Goal: Task Accomplishment & Management: Manage account settings

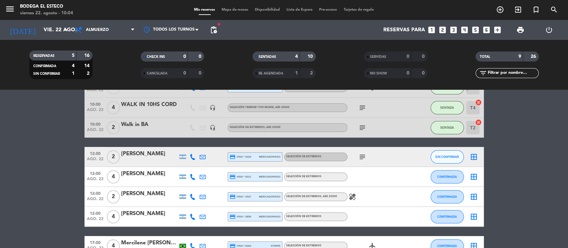
scroll to position [104, 0]
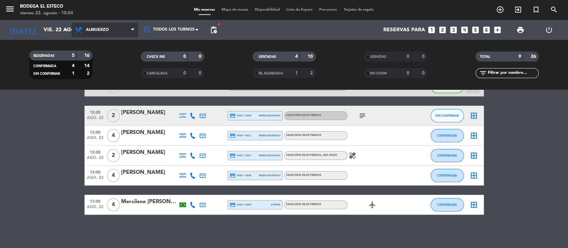
click at [126, 29] on span "Almuerzo" at bounding box center [104, 30] width 66 height 15
click at [96, 91] on ng-component "menu Bodega El Esteco [DATE] 22. agosto - 10:04 Mis reservas Mapa de mesas Disp…" at bounding box center [284, 124] width 568 height 248
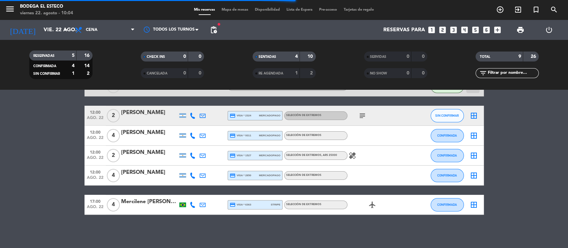
scroll to position [0, 0]
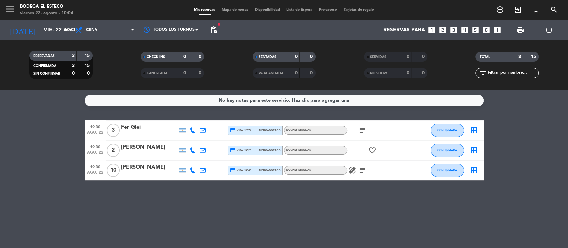
click at [359, 169] on icon "subject" at bounding box center [362, 170] width 8 height 8
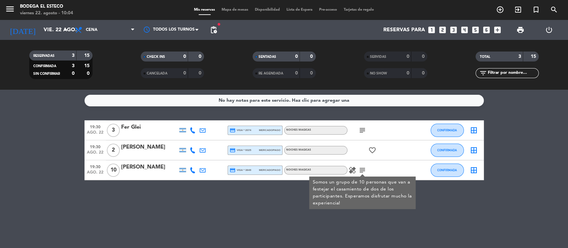
click at [352, 169] on icon "healing" at bounding box center [352, 170] width 8 height 8
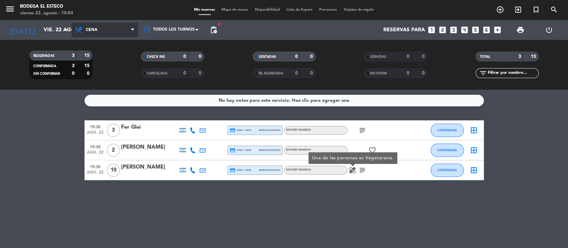
click at [127, 29] on span "Cena" at bounding box center [104, 30] width 66 height 15
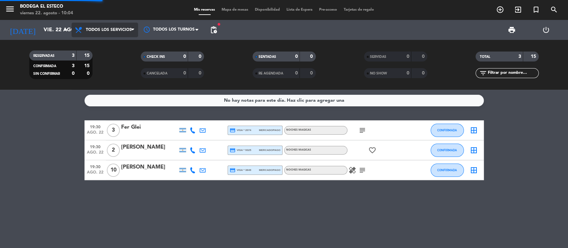
click at [124, 47] on div "menu Bodega El Esteco [DATE] 22. agosto - 10:04 Mis reservas Mapa de mesas Disp…" at bounding box center [284, 45] width 568 height 90
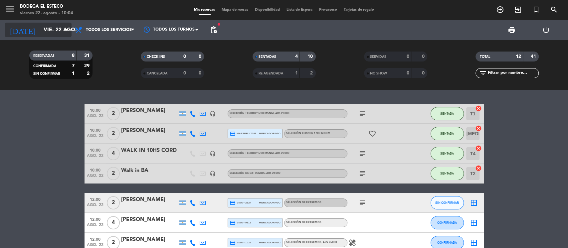
click at [46, 28] on input "vie. 22 ago." at bounding box center [75, 30] width 70 height 13
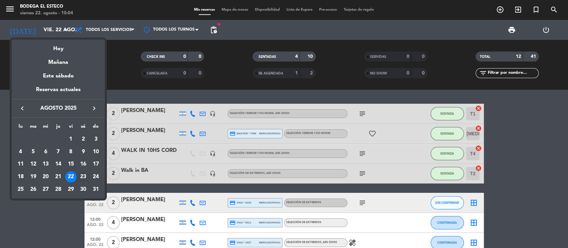
click at [86, 178] on div "23" at bounding box center [82, 176] width 11 height 11
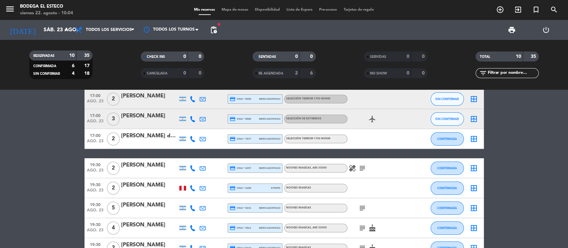
scroll to position [107, 0]
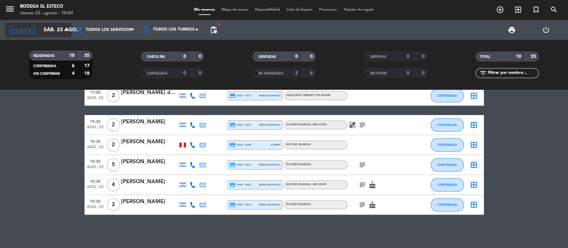
click at [61, 29] on input "sáb. 23 ago." at bounding box center [75, 30] width 70 height 13
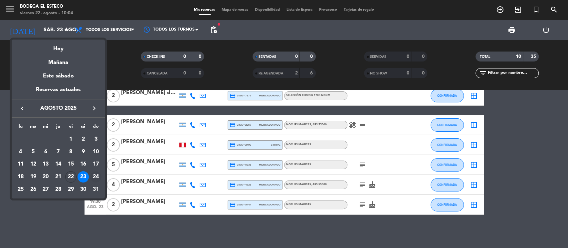
click at [96, 174] on div "24" at bounding box center [95, 176] width 11 height 11
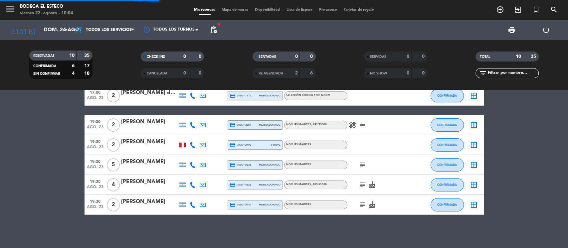
scroll to position [96, 0]
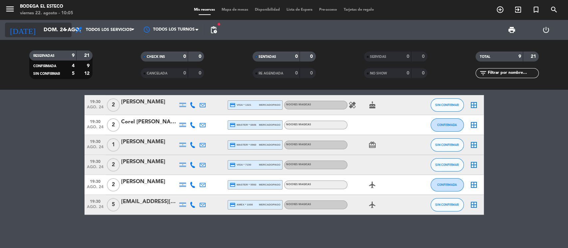
click at [49, 25] on input "dom. 24 ago." at bounding box center [75, 30] width 70 height 13
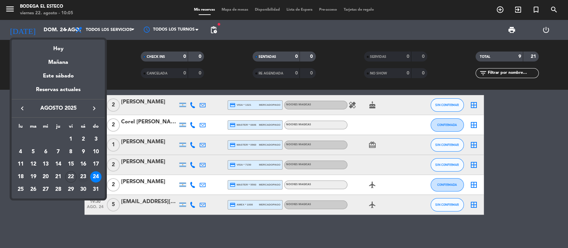
click at [81, 173] on div "23" at bounding box center [82, 176] width 11 height 11
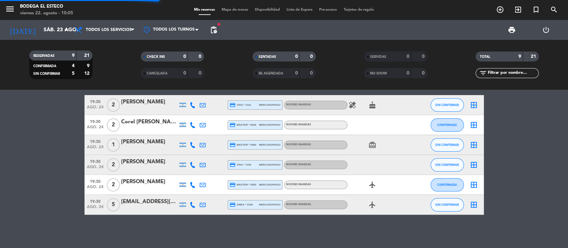
scroll to position [107, 0]
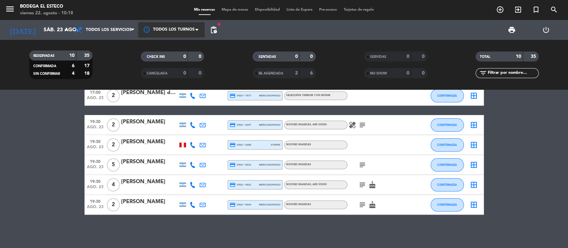
click at [183, 26] on div at bounding box center [171, 29] width 66 height 15
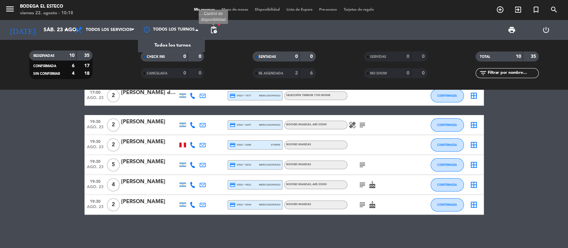
click at [212, 32] on span "pending_actions" at bounding box center [213, 30] width 8 height 8
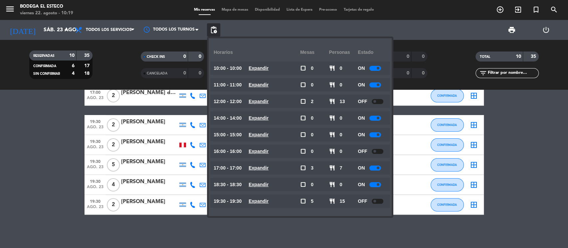
click at [35, 143] on bookings-row "12:00 [DATE] [PERSON_NAME] credit_card visa * 5098 mercadopago SELECCIÓN TERROI…" at bounding box center [284, 106] width 568 height 218
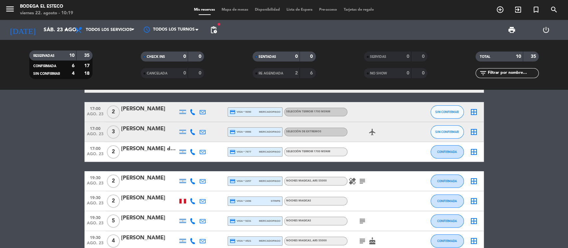
scroll to position [0, 0]
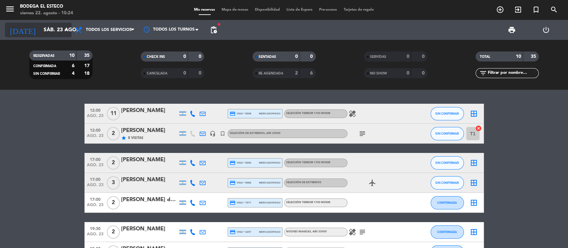
click at [56, 30] on input "sáb. 23 ago." at bounding box center [75, 30] width 70 height 13
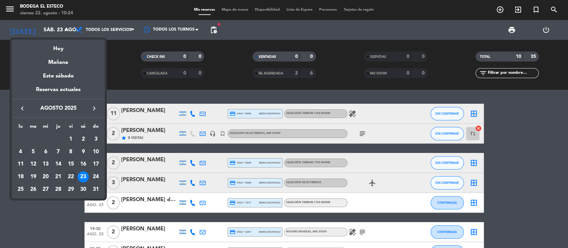
click at [178, 129] on div at bounding box center [284, 124] width 568 height 248
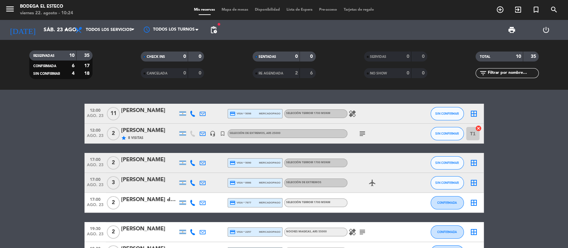
click at [364, 132] on icon "subject" at bounding box center [362, 134] width 8 height 8
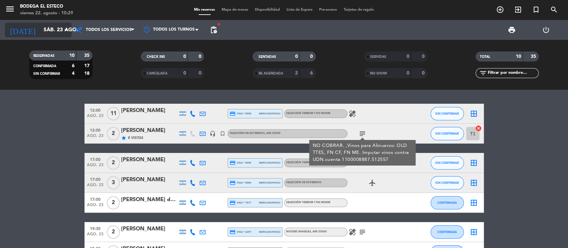
click at [40, 29] on input "sáb. 23 ago." at bounding box center [75, 30] width 70 height 13
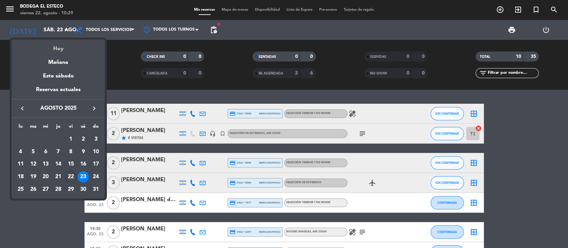
click at [57, 45] on div "Hoy" at bounding box center [58, 47] width 93 height 14
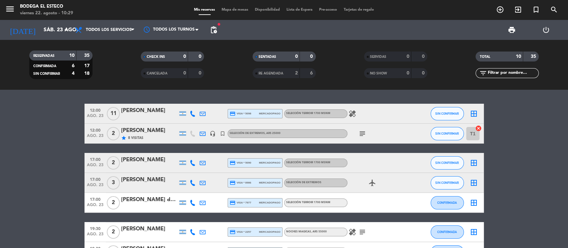
type input "vie. 22 ago."
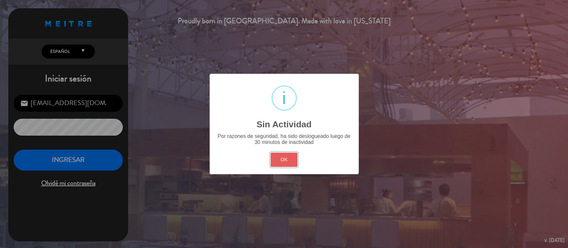
click at [280, 153] on button "OK" at bounding box center [283, 160] width 27 height 14
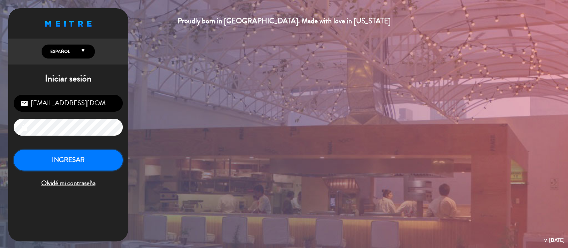
click at [92, 164] on button "INGRESAR" at bounding box center [68, 160] width 109 height 21
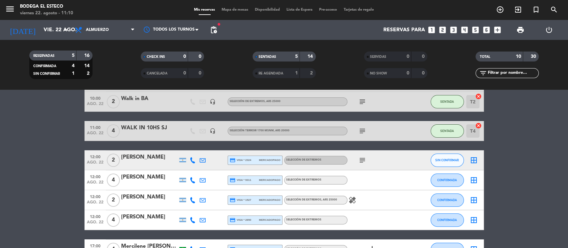
scroll to position [133, 0]
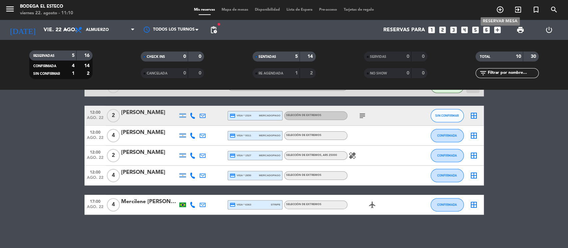
click at [498, 11] on icon "add_circle_outline" at bounding box center [500, 10] width 8 height 8
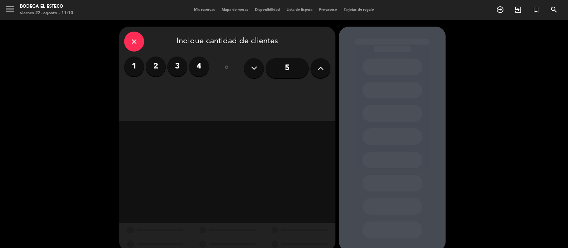
click at [188, 64] on div "1 2 3 4" at bounding box center [166, 67] width 85 height 20
click at [200, 66] on label "4" at bounding box center [199, 67] width 20 height 20
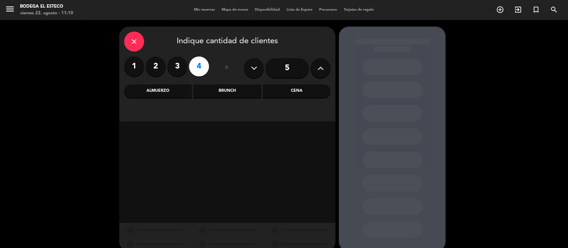
drag, startPoint x: 169, startPoint y: 78, endPoint x: 169, endPoint y: 83, distance: 5.0
click at [169, 82] on div "close Indique cantidad de clientes 1 2 3 4 ó 5 Almuerzo Brunch Cena" at bounding box center [227, 74] width 216 height 95
click at [169, 88] on div "Almuerzo" at bounding box center [157, 90] width 67 height 13
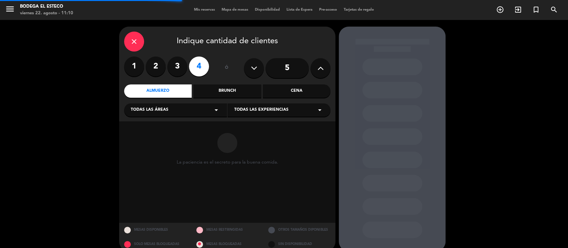
click at [281, 109] on span "Todas las experiencias" at bounding box center [261, 110] width 54 height 7
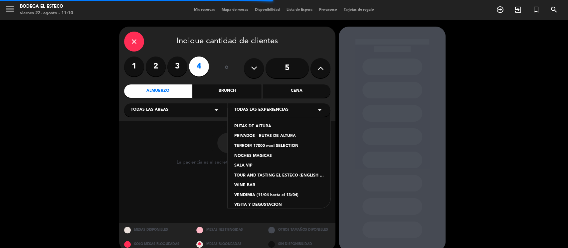
click at [271, 145] on div "TERROIR 17000 masl SELECTION" at bounding box center [278, 146] width 89 height 7
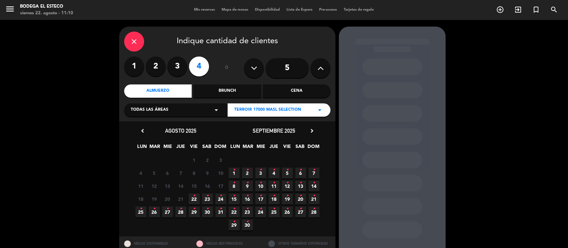
click at [193, 200] on icon "•" at bounding box center [194, 196] width 2 height 11
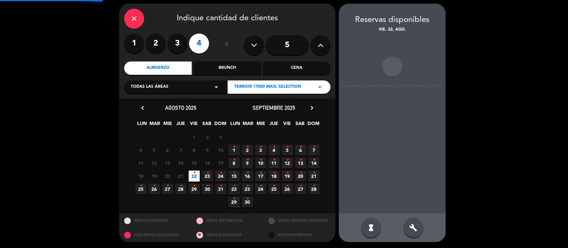
scroll to position [23, 0]
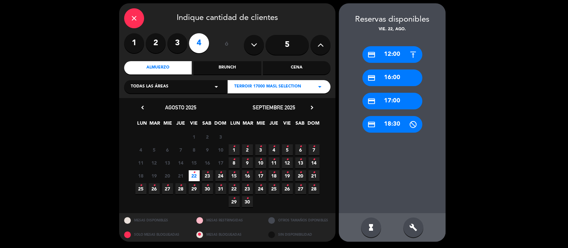
click at [394, 100] on div "credit_card 17:00" at bounding box center [392, 101] width 60 height 17
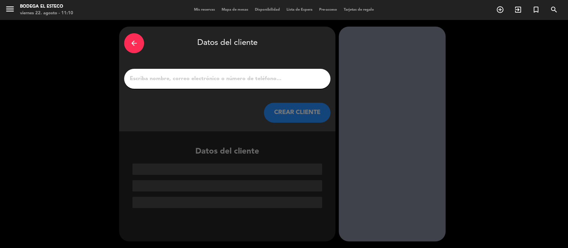
scroll to position [0, 0]
click at [224, 84] on div at bounding box center [227, 79] width 206 height 20
click at [224, 80] on input "1" at bounding box center [227, 78] width 196 height 9
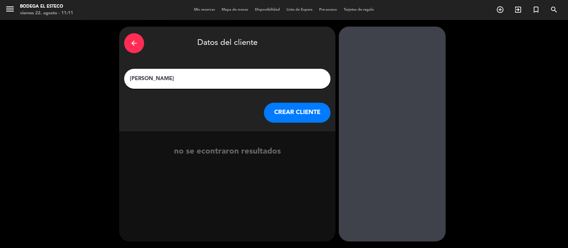
type input "[PERSON_NAME]"
click at [319, 115] on button "CREAR CLIENTE" at bounding box center [297, 113] width 66 height 20
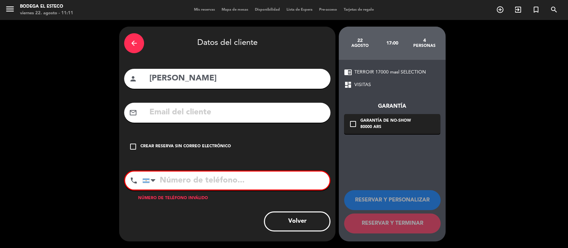
click at [253, 117] on input "text" at bounding box center [237, 113] width 177 height 14
type input "[EMAIL_ADDRESS][DOMAIN_NAME]"
click at [166, 177] on input "tel" at bounding box center [235, 181] width 187 height 18
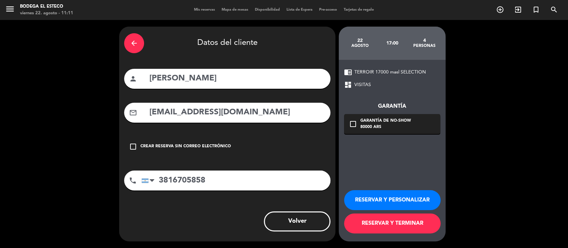
type input "3816705858"
click at [356, 201] on button "RESERVAR Y PERSONALIZAR" at bounding box center [392, 200] width 96 height 20
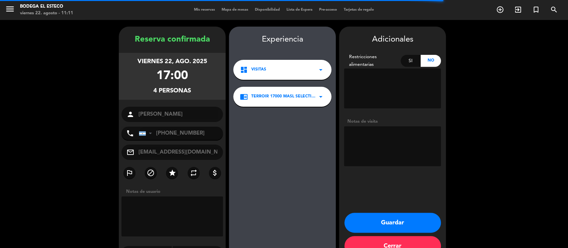
scroll to position [18, 0]
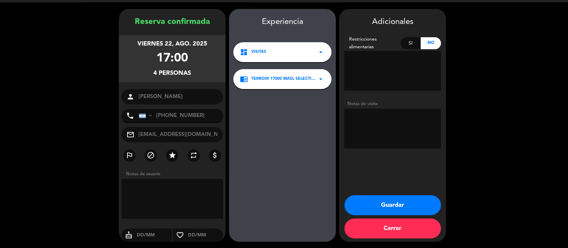
click at [372, 116] on textarea at bounding box center [392, 129] width 97 height 40
type textarea "pagado"
click at [409, 202] on button "Guardar" at bounding box center [392, 205] width 96 height 20
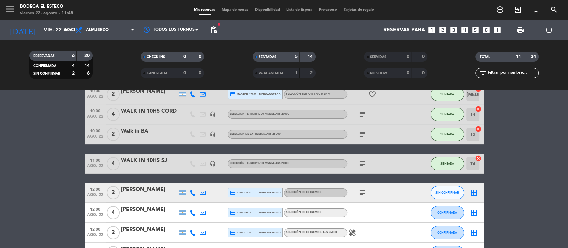
scroll to position [133, 0]
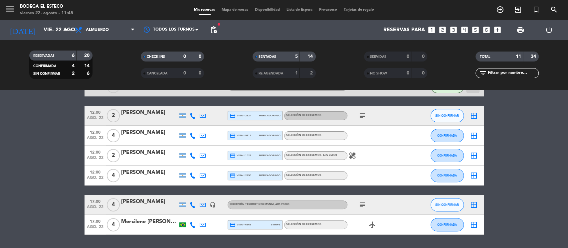
click at [362, 116] on icon "subject" at bounding box center [362, 116] width 8 height 8
click at [203, 114] on icon at bounding box center [202, 116] width 6 height 6
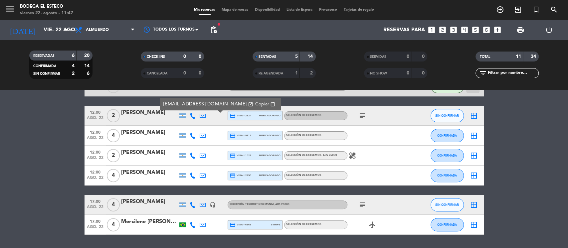
click at [270, 105] on span "content_paste" at bounding box center [272, 104] width 5 height 5
drag, startPoint x: 234, startPoint y: 103, endPoint x: 238, endPoint y: 103, distance: 4.0
click at [270, 103] on span "content_paste" at bounding box center [272, 104] width 5 height 5
click at [431, 113] on button "SIN CONFIRMAR" at bounding box center [446, 115] width 33 height 13
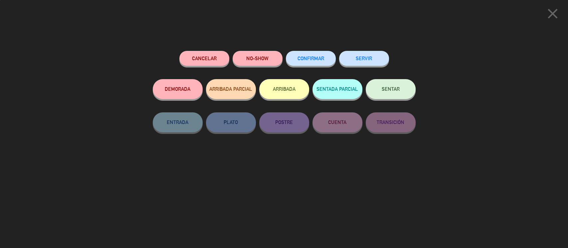
drag, startPoint x: 397, startPoint y: 89, endPoint x: 410, endPoint y: 84, distance: 13.4
click at [400, 88] on button "SENTAR" at bounding box center [390, 89] width 50 height 20
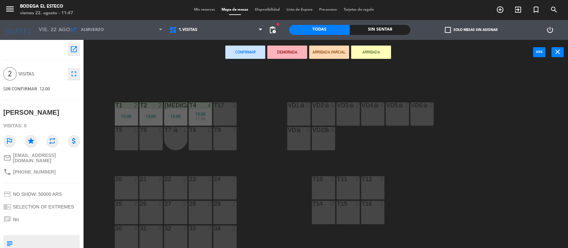
click at [225, 118] on div "T17 2" at bounding box center [224, 113] width 23 height 23
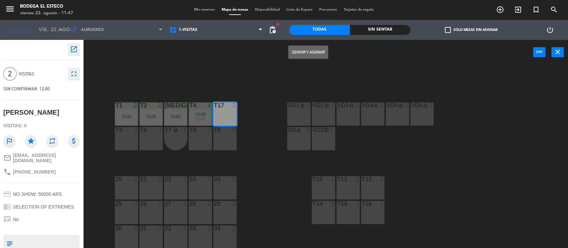
click at [311, 52] on button "Sentar y Asignar" at bounding box center [308, 52] width 40 height 13
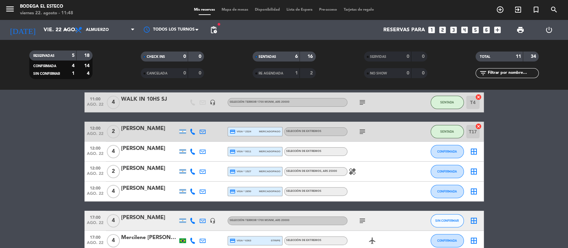
scroll to position [109, 0]
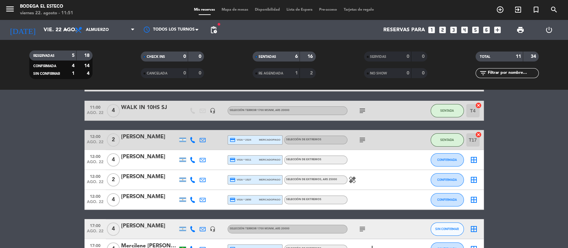
click at [443, 30] on icon "looks_two" at bounding box center [442, 30] width 9 height 9
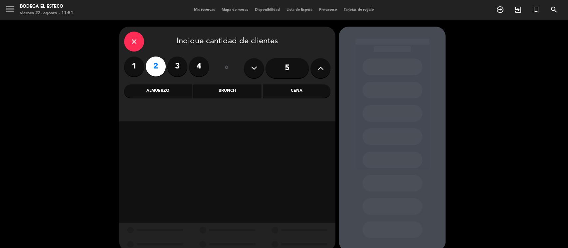
click at [177, 92] on div "Almuerzo" at bounding box center [157, 90] width 67 height 13
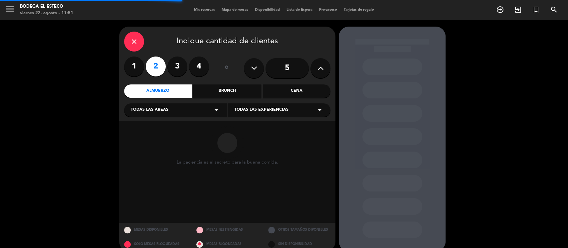
drag, startPoint x: 207, startPoint y: 109, endPoint x: 207, endPoint y: 112, distance: 3.7
click at [207, 108] on div "Todas las áreas arrow_drop_down" at bounding box center [175, 109] width 103 height 13
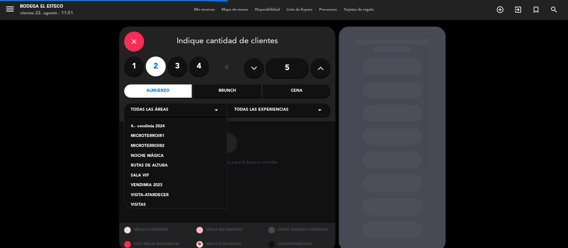
drag, startPoint x: 146, startPoint y: 204, endPoint x: 317, endPoint y: 132, distance: 185.5
click at [146, 203] on div "VISITAS" at bounding box center [175, 205] width 89 height 7
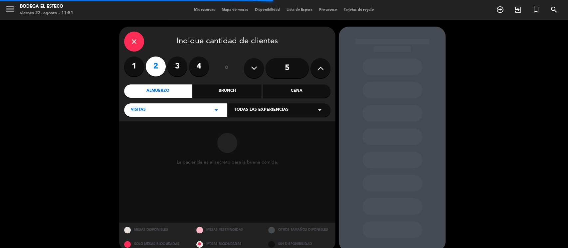
click at [313, 112] on div "Todas las experiencias arrow_drop_down" at bounding box center [278, 109] width 103 height 13
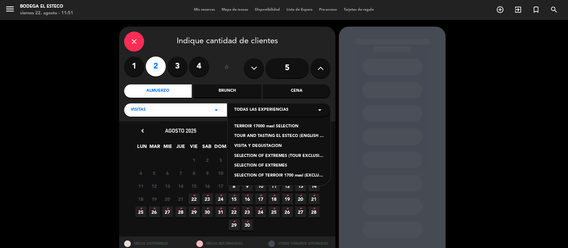
click at [271, 124] on div "TERROIR 17000 masl SELECTION" at bounding box center [278, 126] width 89 height 7
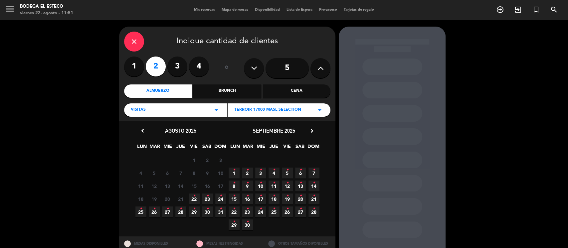
click at [194, 198] on icon "•" at bounding box center [194, 196] width 2 height 11
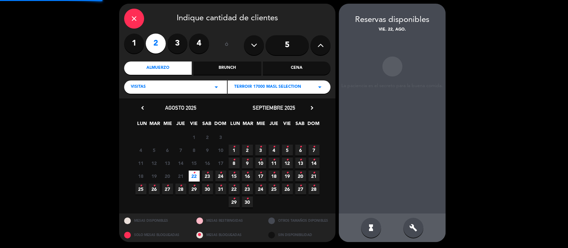
scroll to position [23, 0]
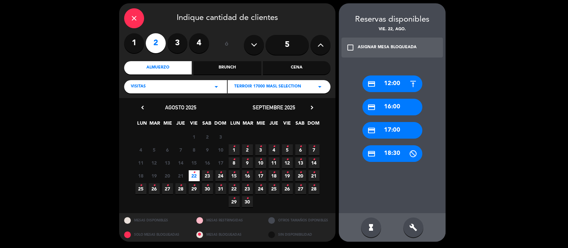
click at [398, 81] on div "credit_card 12:00" at bounding box center [392, 83] width 60 height 17
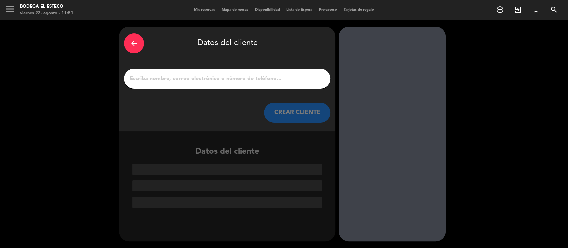
scroll to position [0, 0]
click at [153, 75] on input "1" at bounding box center [227, 78] width 196 height 9
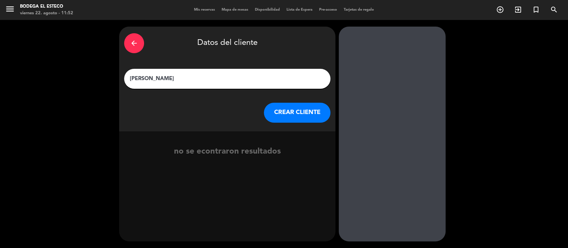
click at [168, 81] on input "[PERSON_NAME]" at bounding box center [227, 78] width 196 height 9
type input "[PERSON_NAME]"
click at [297, 113] on button "CREAR CLIENTE" at bounding box center [297, 113] width 66 height 20
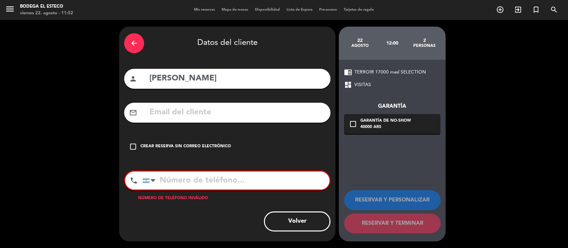
click at [171, 116] on input "text" at bounding box center [237, 113] width 177 height 14
type input "[EMAIL_ADDRESS][DOMAIN_NAME]"
click at [218, 182] on input "tel" at bounding box center [235, 181] width 187 height 18
click at [148, 114] on div "mail_outline [EMAIL_ADDRESS][DOMAIN_NAME]" at bounding box center [227, 113] width 206 height 20
drag, startPoint x: 142, startPoint y: 105, endPoint x: 151, endPoint y: 112, distance: 11.2
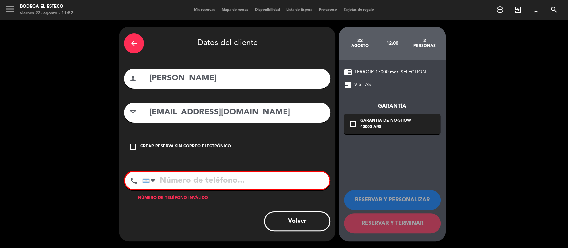
click at [143, 106] on div "mail_outline [EMAIL_ADDRESS][DOMAIN_NAME]" at bounding box center [227, 113] width 206 height 20
click at [151, 112] on input "[EMAIL_ADDRESS][DOMAIN_NAME]" at bounding box center [237, 113] width 177 height 14
click at [147, 47] on div "arrow_back Datos del cliente" at bounding box center [227, 43] width 206 height 23
click at [150, 39] on div "arrow_back Datos del cliente" at bounding box center [227, 43] width 206 height 23
drag, startPoint x: 131, startPoint y: 44, endPoint x: 164, endPoint y: 57, distance: 35.5
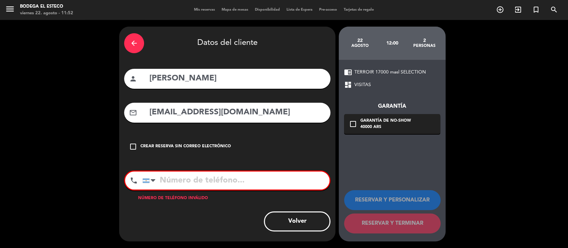
click at [131, 44] on icon "arrow_back" at bounding box center [134, 43] width 8 height 8
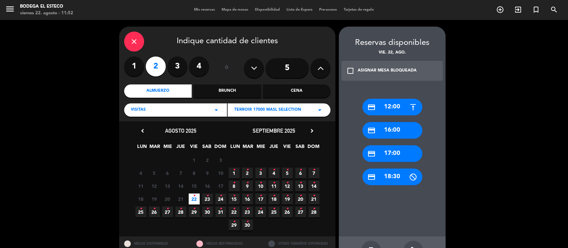
click at [389, 107] on div "credit_card 12:00" at bounding box center [392, 107] width 60 height 17
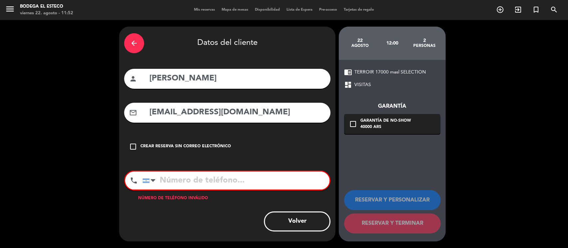
click at [137, 146] on icon "check_box_outline_blank" at bounding box center [133, 147] width 8 height 8
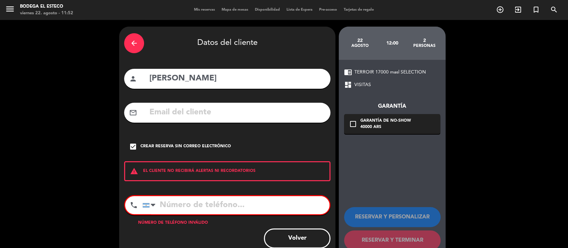
click at [214, 206] on input "tel" at bounding box center [235, 205] width 187 height 18
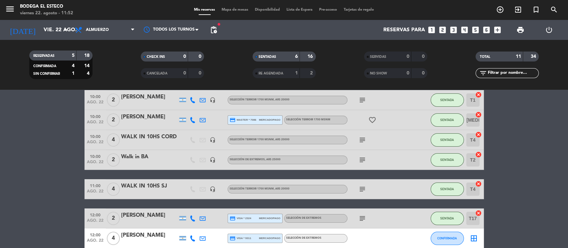
scroll to position [44, 0]
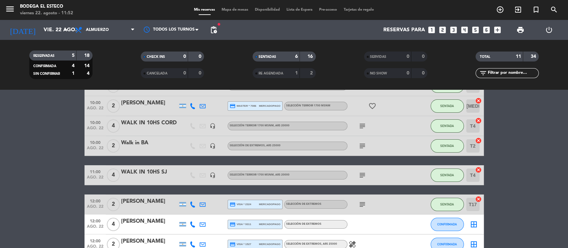
click at [443, 28] on icon "looks_two" at bounding box center [442, 30] width 9 height 9
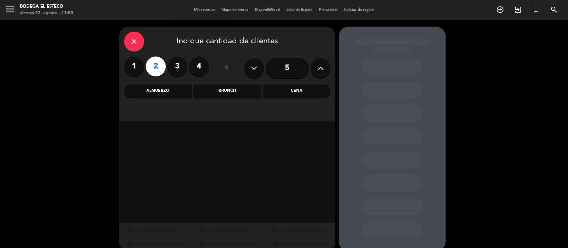
click at [170, 91] on div "Almuerzo" at bounding box center [157, 90] width 67 height 13
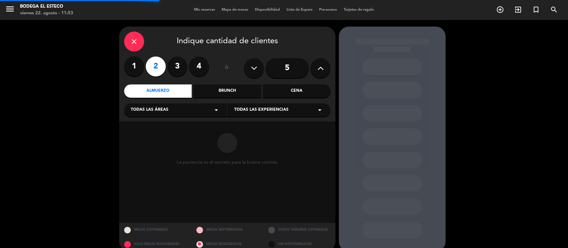
click at [184, 112] on div "Todas las áreas arrow_drop_down" at bounding box center [175, 109] width 103 height 13
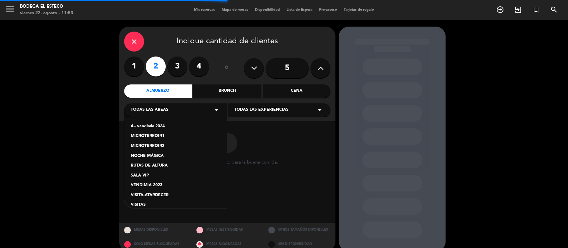
click at [146, 202] on div "VISITAS" at bounding box center [175, 205] width 89 height 7
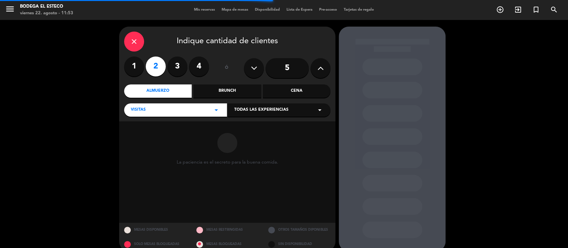
click at [287, 110] on div "Todas las experiencias arrow_drop_down" at bounding box center [278, 109] width 103 height 13
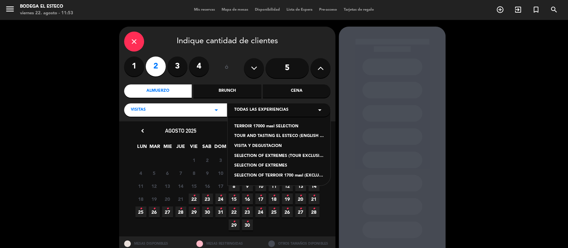
click at [271, 127] on div "TERROIR 17000 masl SELECTION" at bounding box center [278, 126] width 89 height 7
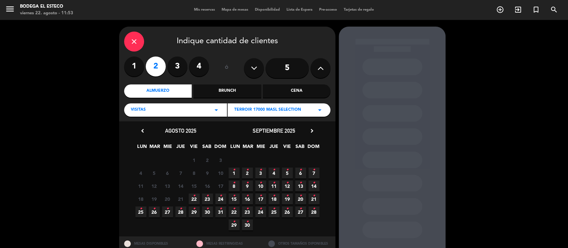
click at [194, 196] on icon "•" at bounding box center [194, 196] width 2 height 11
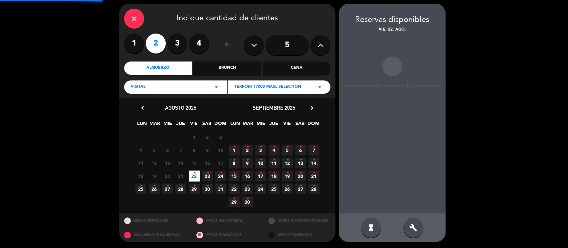
scroll to position [23, 0]
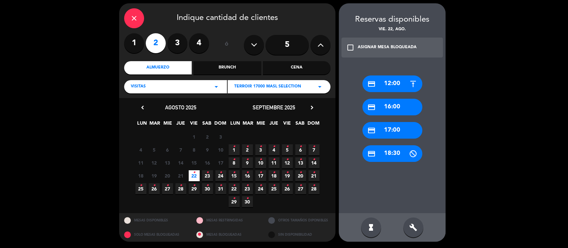
click at [394, 80] on div "credit_card 12:00" at bounding box center [392, 83] width 60 height 17
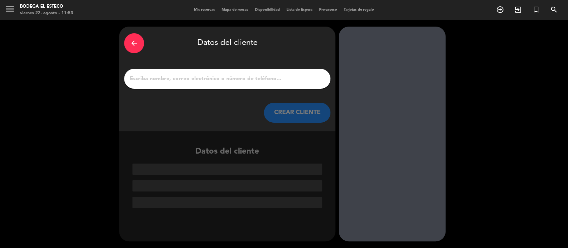
scroll to position [0, 0]
click at [253, 78] on input "1" at bounding box center [227, 78] width 196 height 9
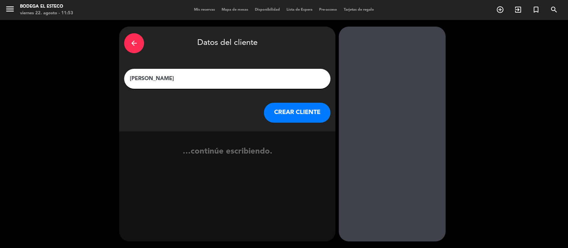
type input "[PERSON_NAME]"
click at [297, 112] on button "CREAR CLIENTE" at bounding box center [297, 113] width 66 height 20
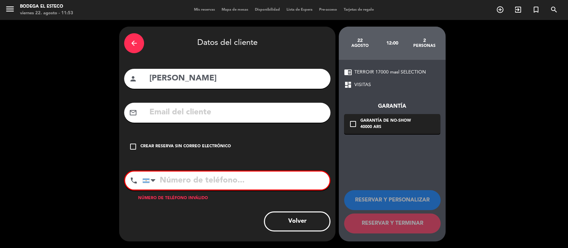
drag, startPoint x: 174, startPoint y: 116, endPoint x: 182, endPoint y: 114, distance: 8.5
click at [174, 116] on input "text" at bounding box center [237, 113] width 177 height 14
type input "[EMAIL_ADDRESS][DOMAIN_NAME]"
click at [231, 158] on div "arrow_back Datos del cliente person [PERSON_NAME] mail_outline [EMAIL_ADDRESS][…" at bounding box center [227, 134] width 216 height 215
click at [126, 41] on div "arrow_back" at bounding box center [134, 43] width 20 height 20
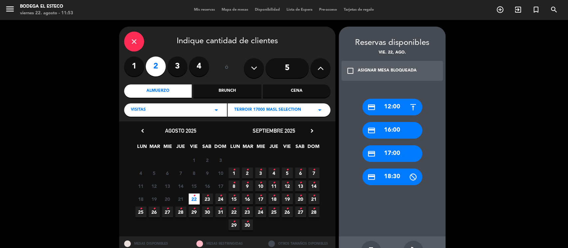
click at [378, 129] on div "credit_card 16:00" at bounding box center [392, 130] width 60 height 17
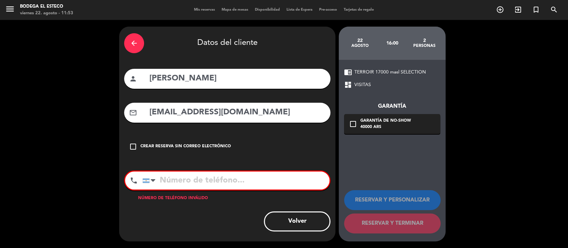
click at [172, 183] on input "tel" at bounding box center [235, 181] width 187 height 18
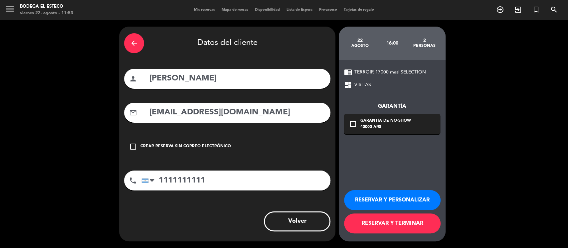
type input "1111111111"
click at [404, 201] on button "RESERVAR Y PERSONALIZAR" at bounding box center [392, 200] width 96 height 20
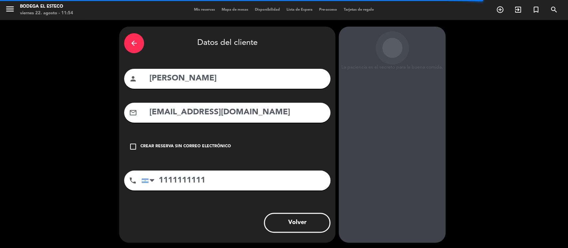
scroll to position [18, 0]
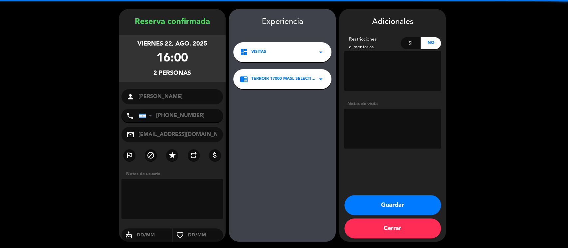
click at [388, 124] on textarea at bounding box center [392, 129] width 97 height 40
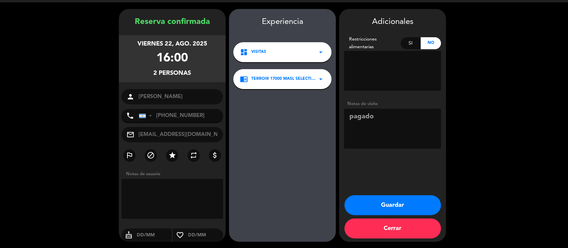
type textarea "pagado"
drag, startPoint x: 392, startPoint y: 203, endPoint x: 430, endPoint y: 212, distance: 39.2
click at [393, 203] on button "Guardar" at bounding box center [392, 205] width 96 height 20
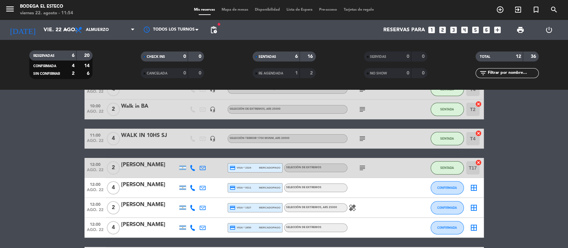
scroll to position [133, 0]
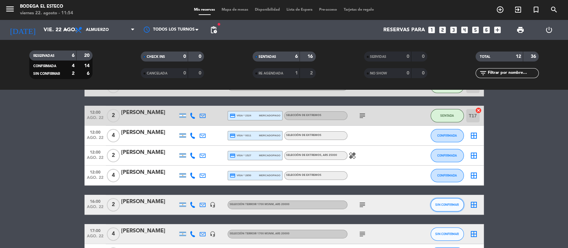
click at [440, 204] on span "SIN CONFIRMAR" at bounding box center [447, 205] width 24 height 4
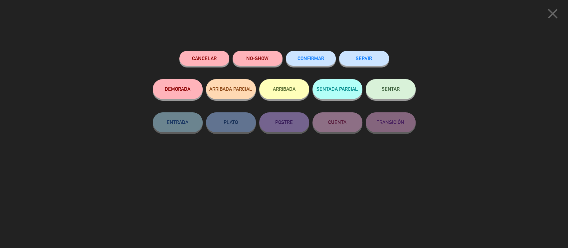
drag, startPoint x: 387, startPoint y: 88, endPoint x: 415, endPoint y: 98, distance: 29.3
click at [392, 90] on span "SENTAR" at bounding box center [390, 89] width 18 height 6
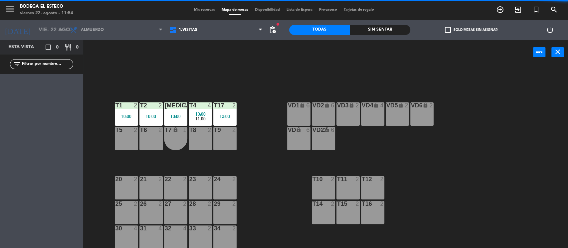
drag, startPoint x: 131, startPoint y: 133, endPoint x: 139, endPoint y: 136, distance: 8.0
click at [131, 134] on div "T5 2" at bounding box center [126, 138] width 23 height 23
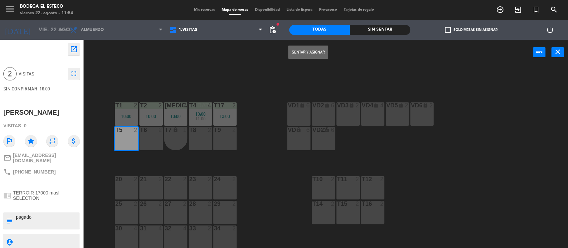
click at [309, 56] on button "Sentar y Asignar" at bounding box center [308, 52] width 40 height 13
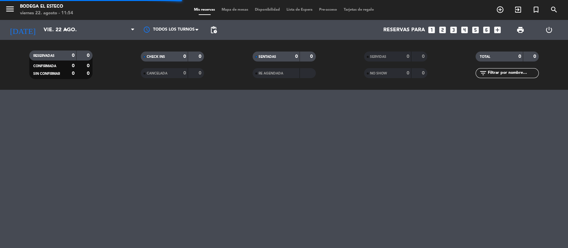
click at [305, 52] on div "SENTADAS 0 0" at bounding box center [283, 57] width 63 height 10
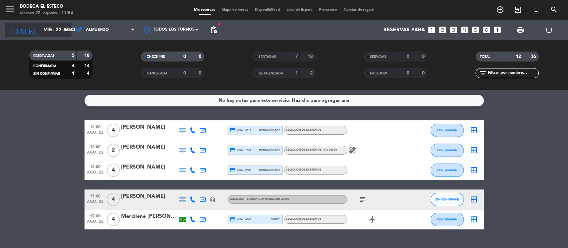
click at [61, 34] on input "vie. 22 ago." at bounding box center [75, 30] width 70 height 13
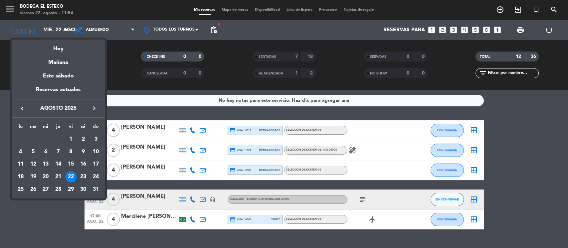
drag, startPoint x: 61, startPoint y: 47, endPoint x: 119, endPoint y: 66, distance: 61.1
click at [63, 49] on div "Hoy" at bounding box center [58, 47] width 93 height 14
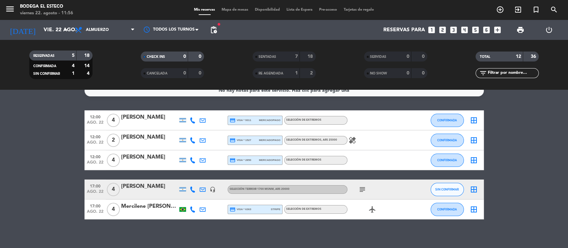
scroll to position [15, 0]
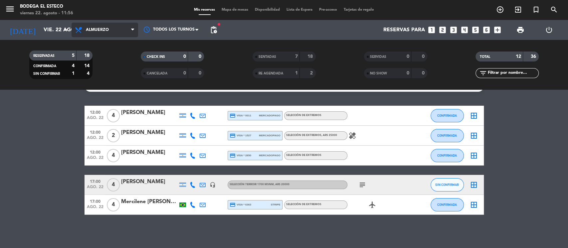
click at [128, 33] on span "Almuerzo" at bounding box center [104, 30] width 66 height 15
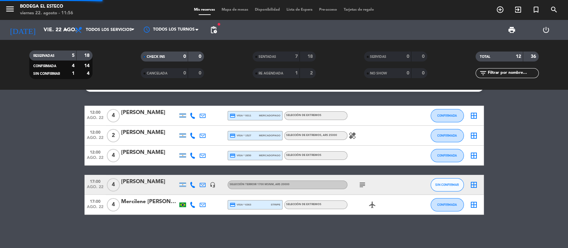
click at [124, 45] on div "menu Bodega El Esteco [DATE] 22. agosto - 11:56 Mis reservas Mapa de mesas Disp…" at bounding box center [284, 45] width 568 height 90
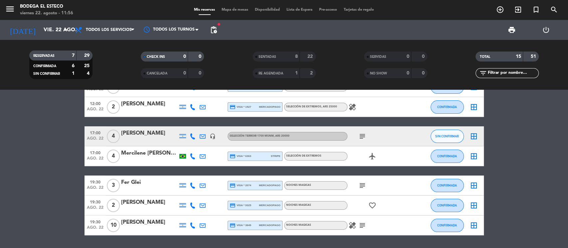
scroll to position [0, 0]
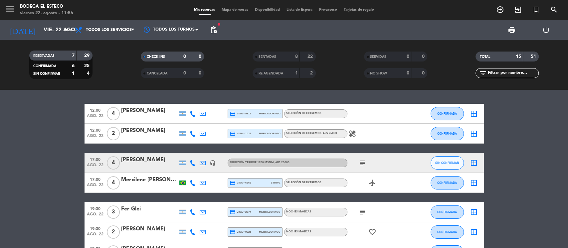
click at [275, 58] on span "SENTADAS" at bounding box center [267, 56] width 18 height 3
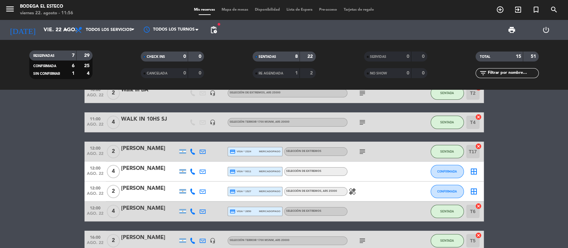
scroll to position [88, 0]
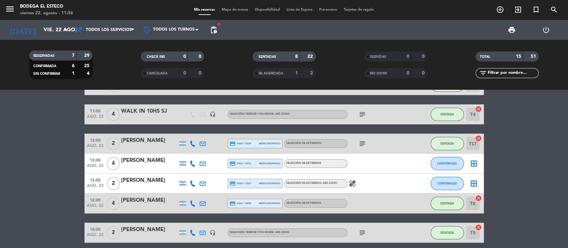
click at [40, 161] on bookings-row "10:00 [DATE] 2 [PERSON_NAME] headset_mic SELECCIÓN TERROIR 1700 msnm , ARS 2000…" at bounding box center [284, 188] width 568 height 346
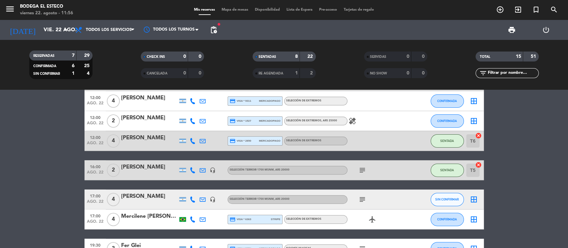
scroll to position [133, 0]
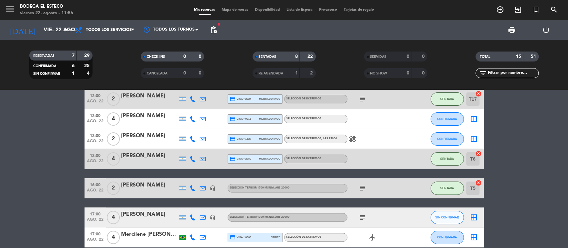
click at [148, 184] on div "[PERSON_NAME]" at bounding box center [149, 185] width 57 height 9
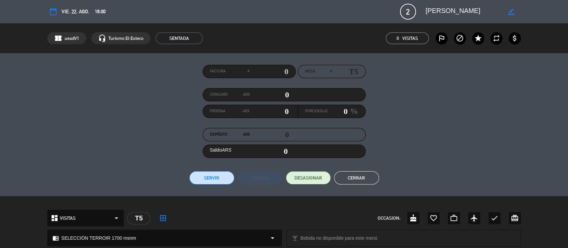
click at [508, 9] on icon "border_color" at bounding box center [511, 12] width 6 height 6
click at [428, 12] on textarea at bounding box center [463, 12] width 76 height 12
type textarea "12 hsCESAR [PERSON_NAME]"
click at [510, 12] on icon at bounding box center [511, 12] width 6 height 6
click at [362, 177] on button "Cerrar" at bounding box center [356, 177] width 45 height 13
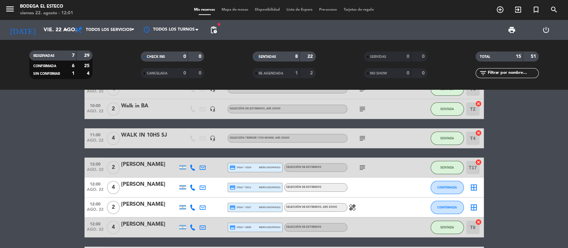
scroll to position [13, 0]
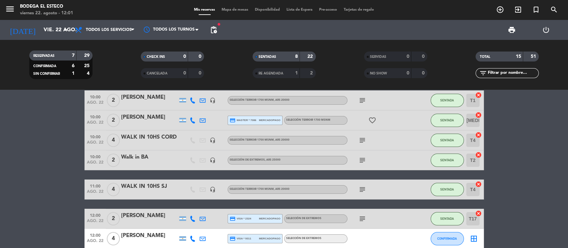
click at [202, 121] on icon at bounding box center [202, 120] width 6 height 6
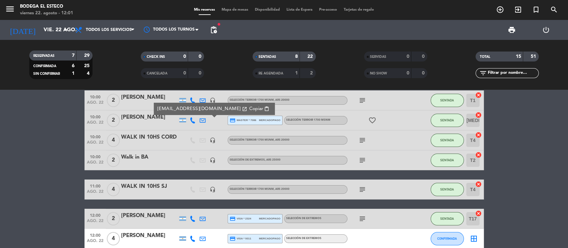
drag, startPoint x: 234, startPoint y: 106, endPoint x: 234, endPoint y: 102, distance: 4.3
click at [249, 106] on span "Copiar" at bounding box center [256, 108] width 14 height 7
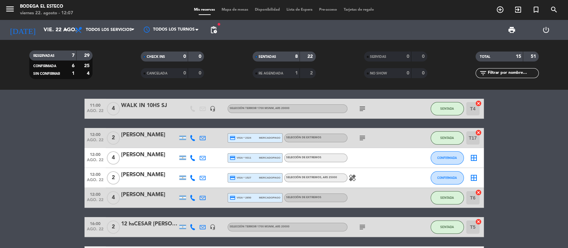
scroll to position [102, 0]
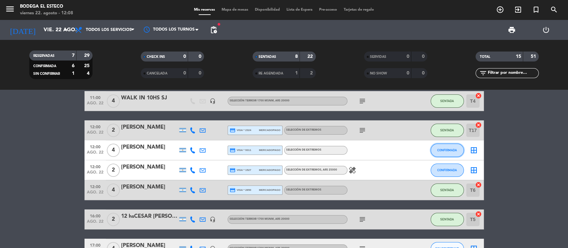
click at [451, 151] on span "CONFIRMADA" at bounding box center [447, 150] width 20 height 4
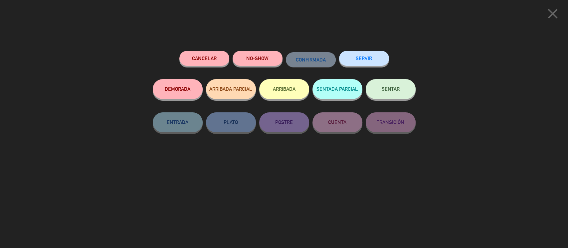
click at [384, 93] on button "SENTAR" at bounding box center [390, 89] width 50 height 20
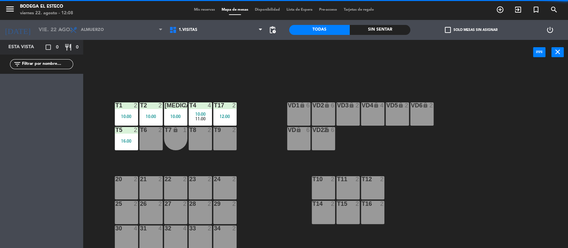
click at [146, 134] on div "T6 2" at bounding box center [150, 138] width 23 height 23
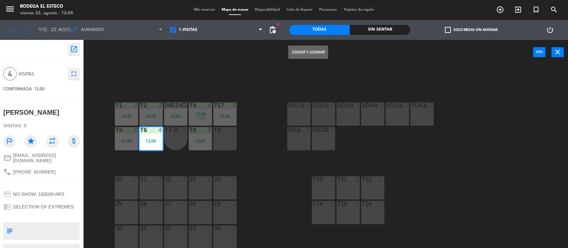
click at [308, 48] on button "Sentar y Asignar" at bounding box center [308, 52] width 40 height 13
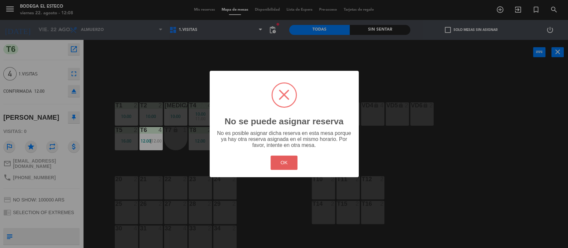
click at [281, 158] on button "OK" at bounding box center [283, 163] width 27 height 14
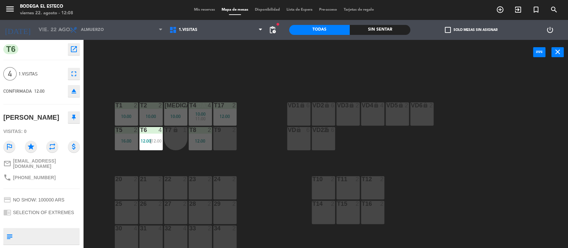
click at [231, 136] on div "T9 2" at bounding box center [224, 138] width 23 height 23
click at [317, 59] on div "power_input close" at bounding box center [308, 52] width 450 height 25
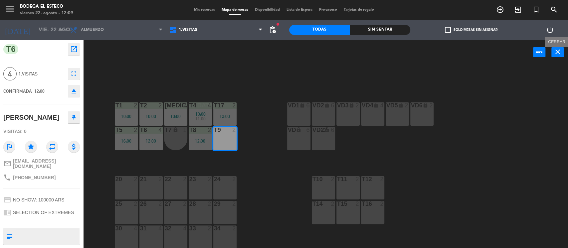
click at [563, 54] on button "close" at bounding box center [557, 52] width 12 height 10
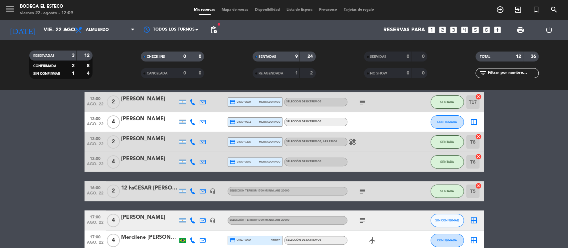
scroll to position [133, 0]
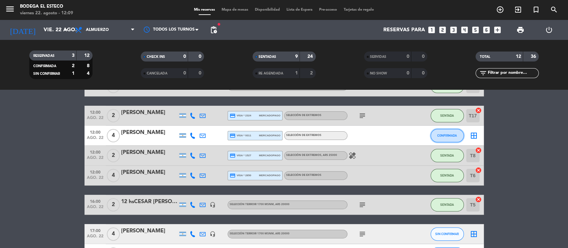
click at [445, 135] on span "CONFIRMADA" at bounding box center [447, 136] width 20 height 4
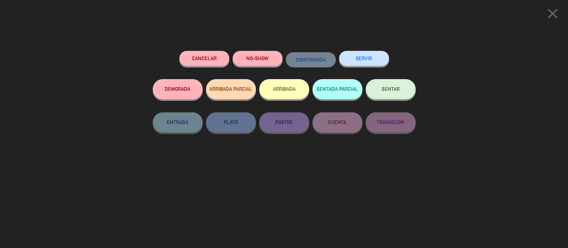
drag, startPoint x: 395, startPoint y: 91, endPoint x: 401, endPoint y: 91, distance: 6.0
click at [396, 90] on span "SENTAR" at bounding box center [390, 89] width 18 height 6
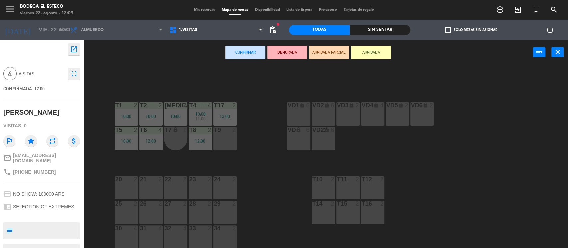
click at [228, 143] on div "T9 2" at bounding box center [224, 138] width 23 height 23
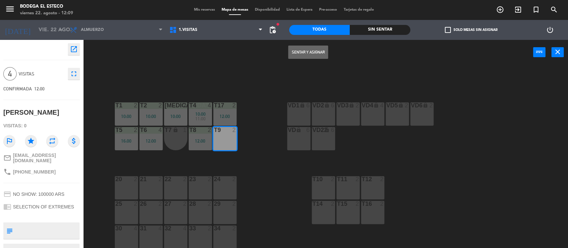
click at [308, 49] on button "Sentar y Asignar" at bounding box center [308, 52] width 40 height 13
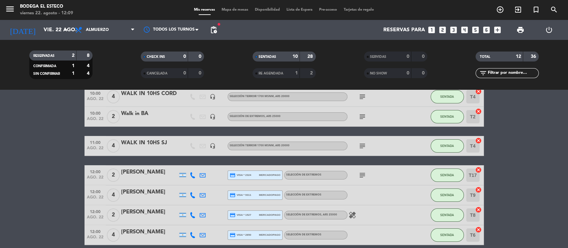
scroll to position [133, 0]
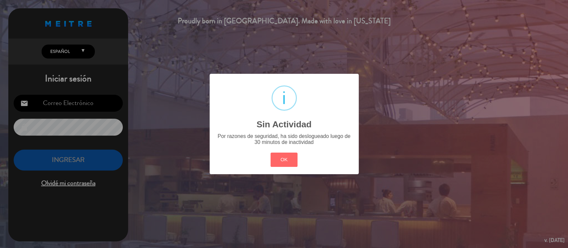
type input "[EMAIL_ADDRESS][DOMAIN_NAME]"
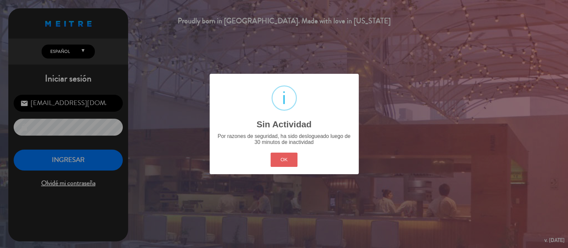
click at [287, 157] on button "OK" at bounding box center [283, 160] width 27 height 14
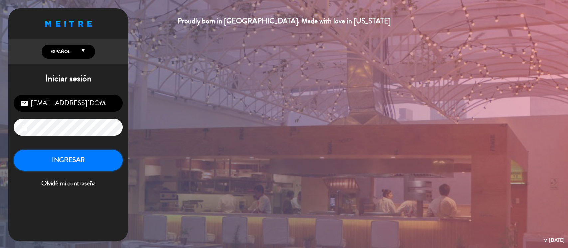
click at [106, 160] on button "INGRESAR" at bounding box center [68, 160] width 109 height 21
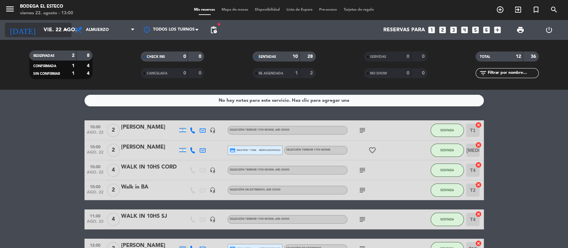
click at [61, 25] on input "vie. 22 ago." at bounding box center [75, 30] width 70 height 13
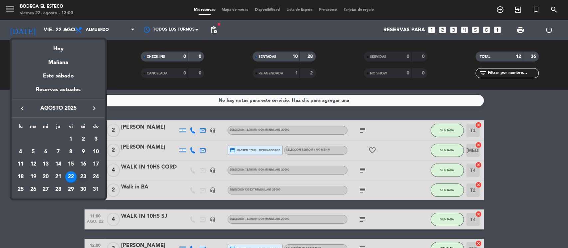
click at [86, 177] on div "23" at bounding box center [82, 176] width 11 height 11
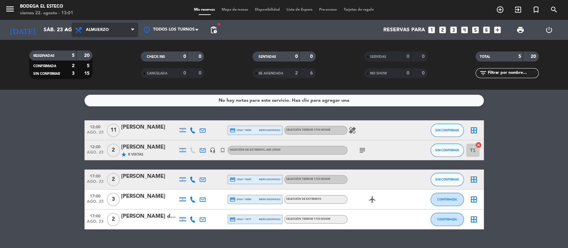
click at [124, 28] on span "Almuerzo" at bounding box center [104, 30] width 66 height 15
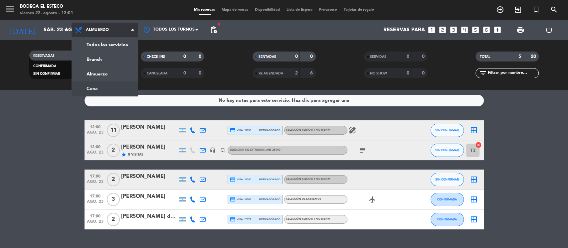
click at [106, 84] on div "menu Bodega El Esteco [DATE] 22. agosto - 13:01 Mis reservas Mapa de mesas Disp…" at bounding box center [284, 45] width 568 height 90
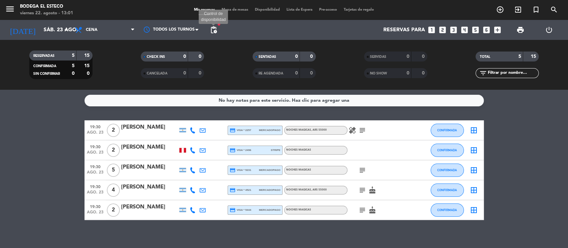
click at [210, 29] on span "pending_actions" at bounding box center [213, 30] width 8 height 8
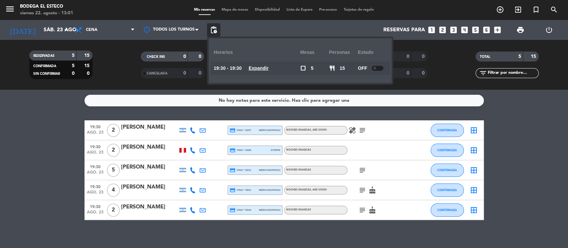
click at [382, 67] on div at bounding box center [377, 68] width 12 height 5
click at [491, 117] on div "No hay notas para este servicio. Haz clic para agregar una 19:30 [DATE] 2 [PERS…" at bounding box center [284, 169] width 568 height 158
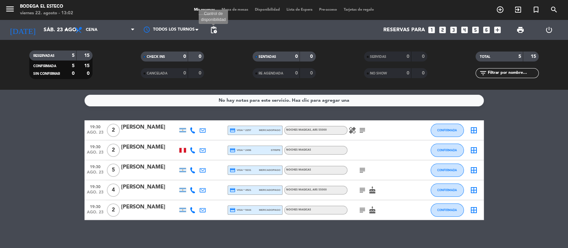
click at [216, 31] on span "pending_actions" at bounding box center [213, 30] width 8 height 8
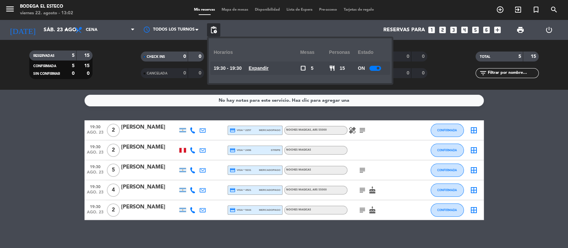
click at [521, 113] on div "No hay notas para este servicio. Haz clic para agregar una 19:30 [DATE] 2 [PERS…" at bounding box center [284, 169] width 568 height 158
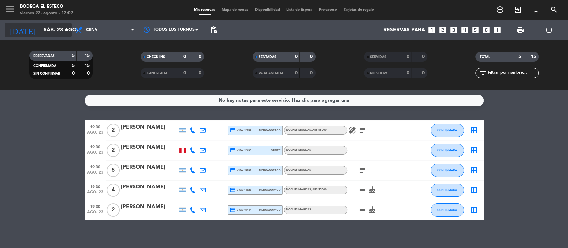
click at [63, 30] on icon "arrow_drop_down" at bounding box center [66, 30] width 8 height 8
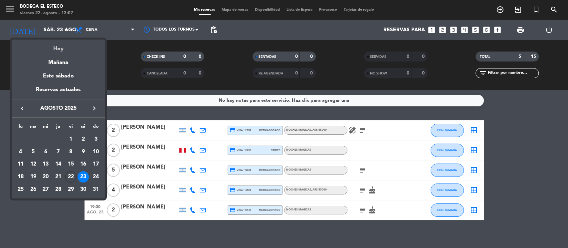
click at [64, 48] on div "Hoy" at bounding box center [58, 47] width 93 height 14
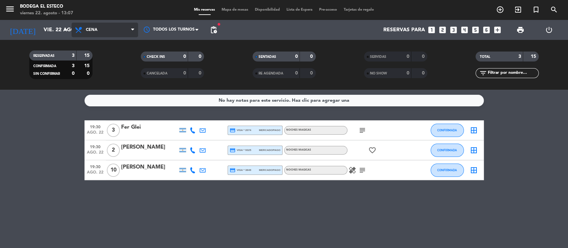
click at [119, 31] on span "Cena" at bounding box center [104, 30] width 66 height 15
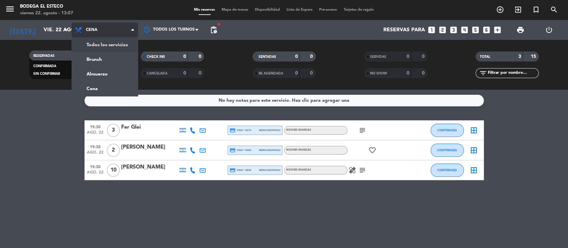
click at [124, 45] on div "menu Bodega El Esteco [DATE] 22. agosto - 13:07 Mis reservas Mapa de mesas Disp…" at bounding box center [284, 45] width 568 height 90
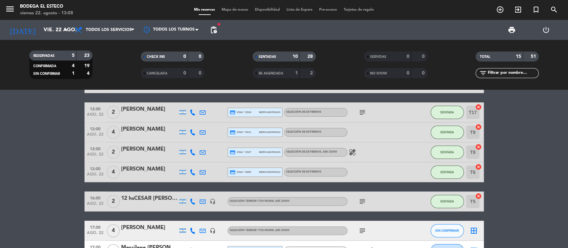
scroll to position [133, 0]
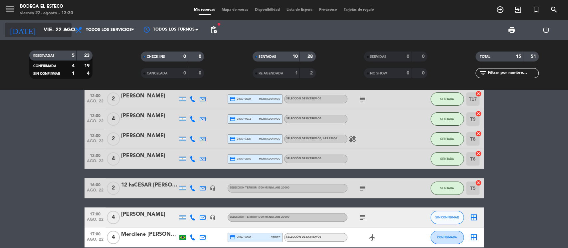
click at [61, 24] on input "vie. 22 ago." at bounding box center [75, 30] width 70 height 13
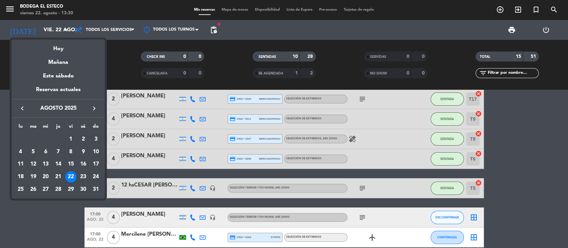
drag, startPoint x: 67, startPoint y: 62, endPoint x: 123, endPoint y: 61, distance: 55.9
click at [68, 61] on div "Mañana" at bounding box center [58, 60] width 93 height 14
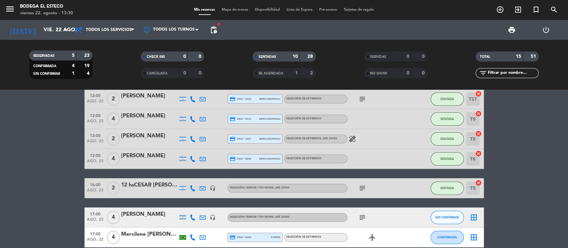
type input "sáb. 23 ago."
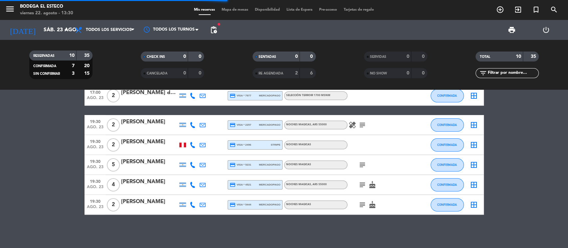
scroll to position [107, 0]
